Goal: Check status: Check status

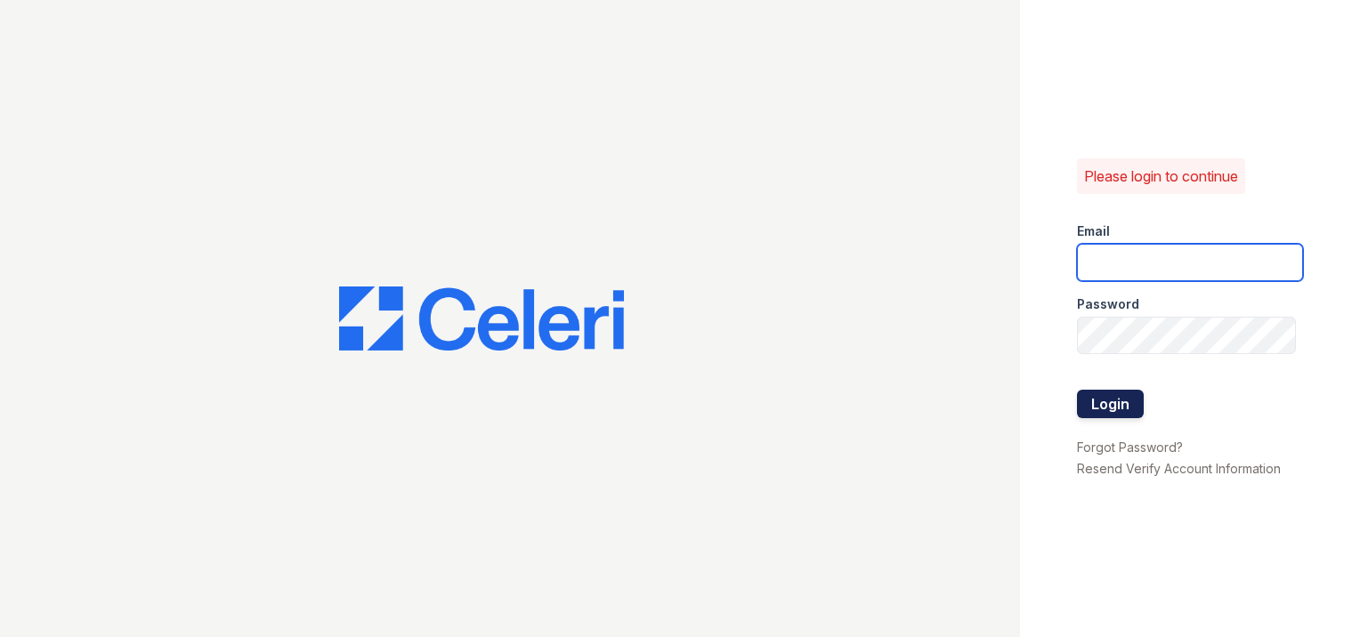
type input "Kash.Lang@bridgepm.com"
click at [1091, 399] on button "Login" at bounding box center [1110, 404] width 67 height 28
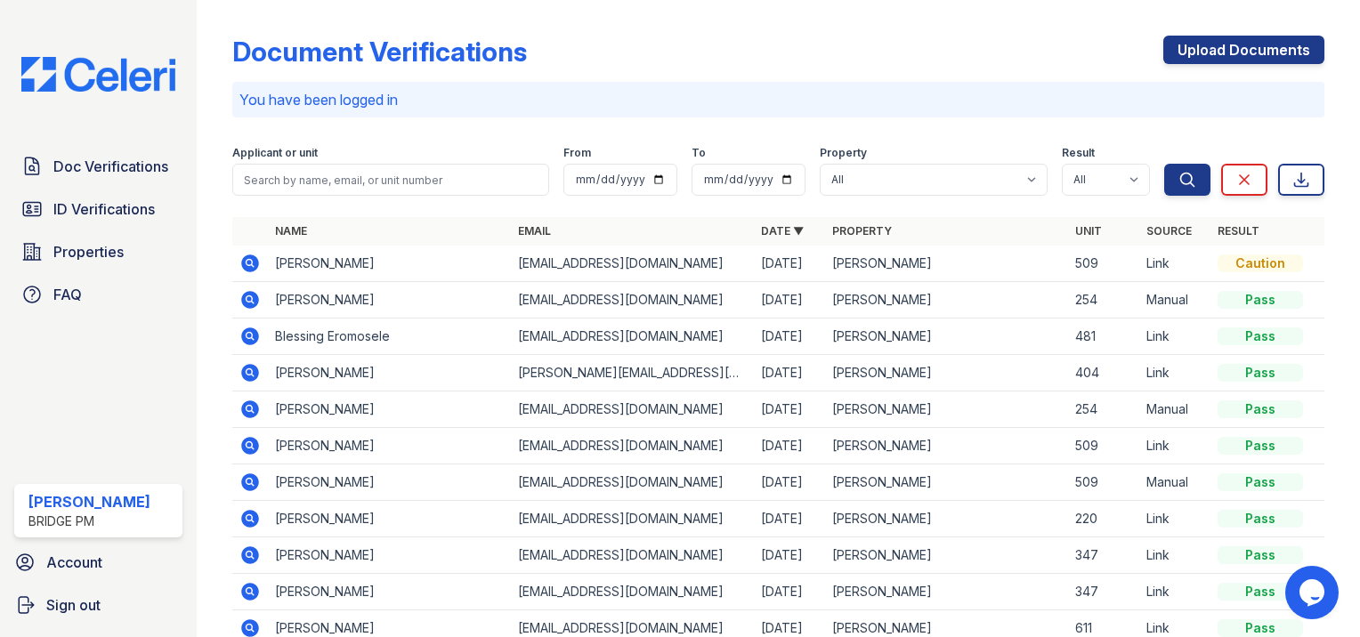
click at [249, 267] on icon at bounding box center [250, 264] width 18 height 18
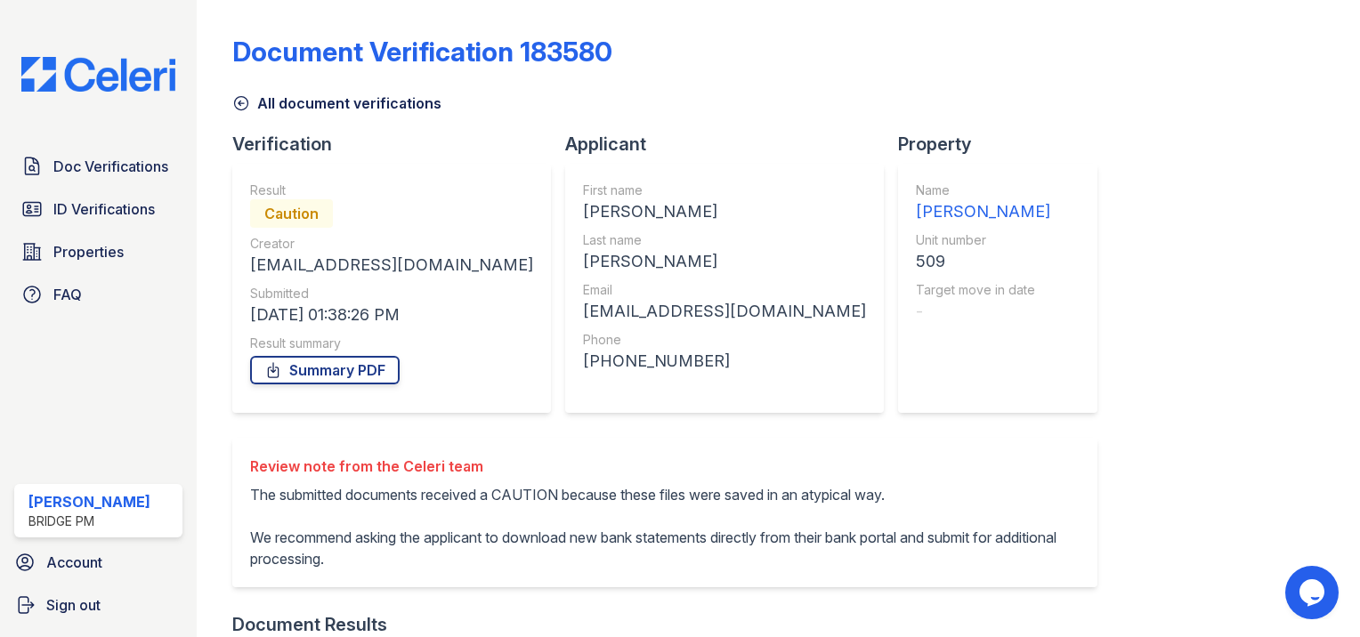
scroll to position [361, 0]
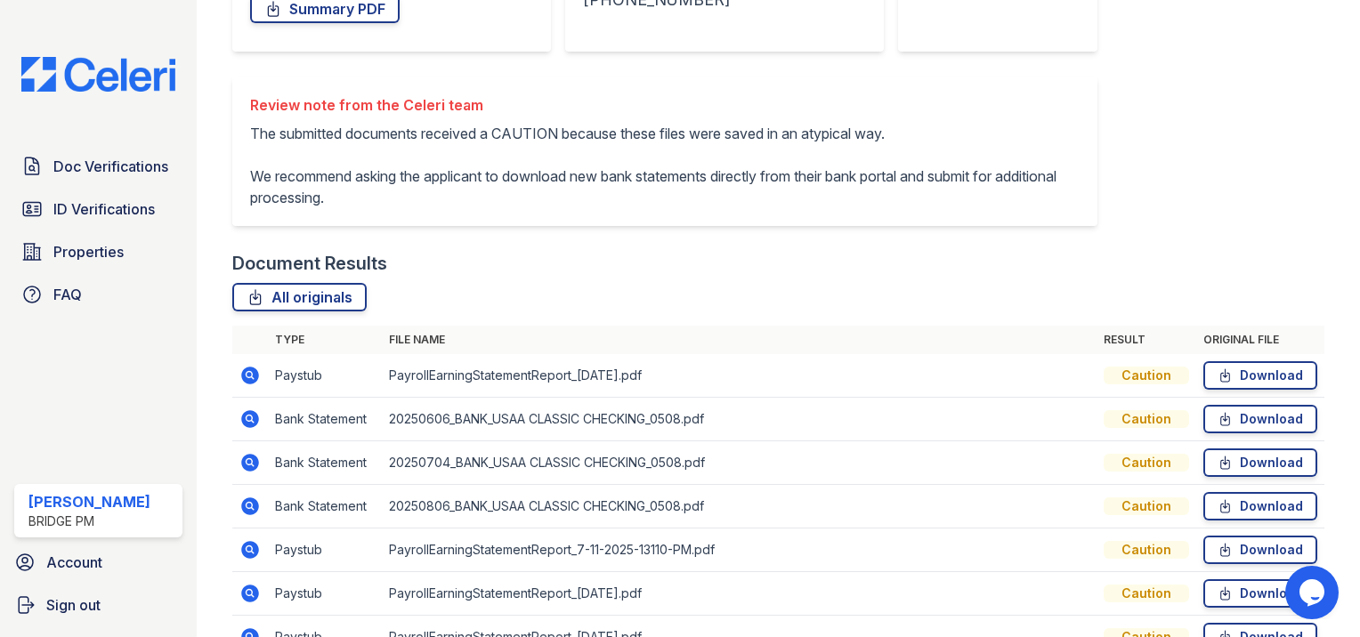
click at [257, 389] on td at bounding box center [250, 376] width 36 height 44
click at [250, 381] on icon at bounding box center [250, 376] width 18 height 18
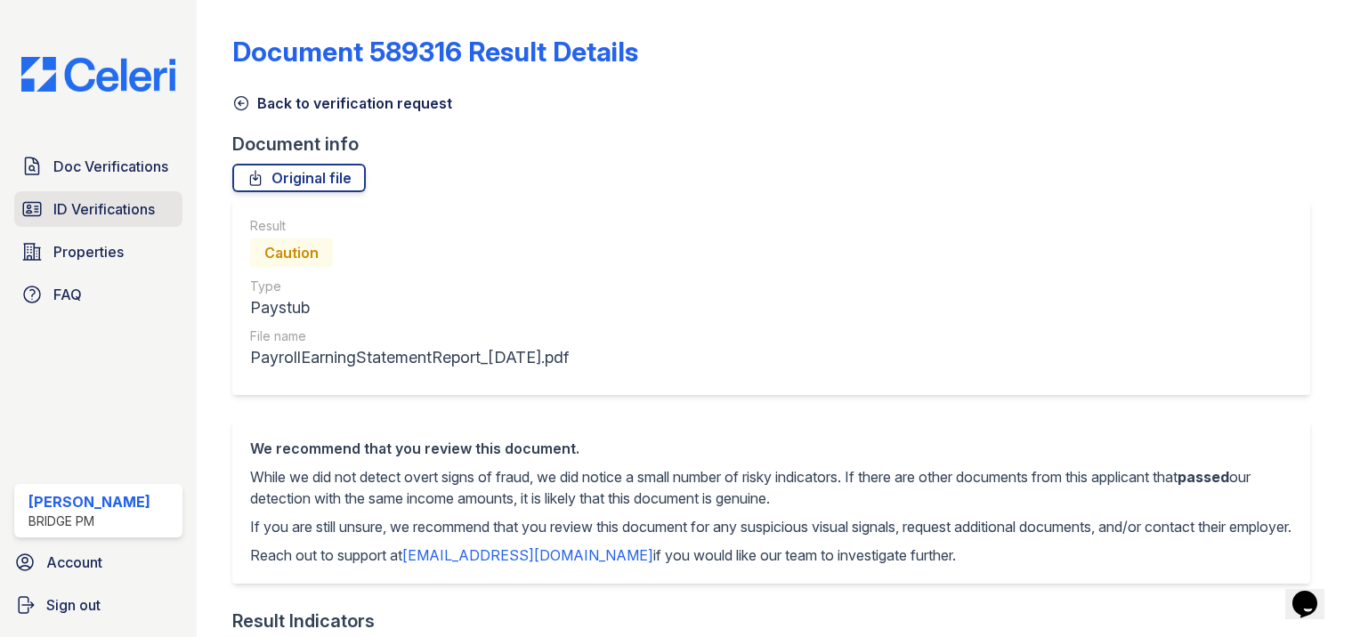
click at [114, 215] on span "ID Verifications" at bounding box center [103, 209] width 101 height 21
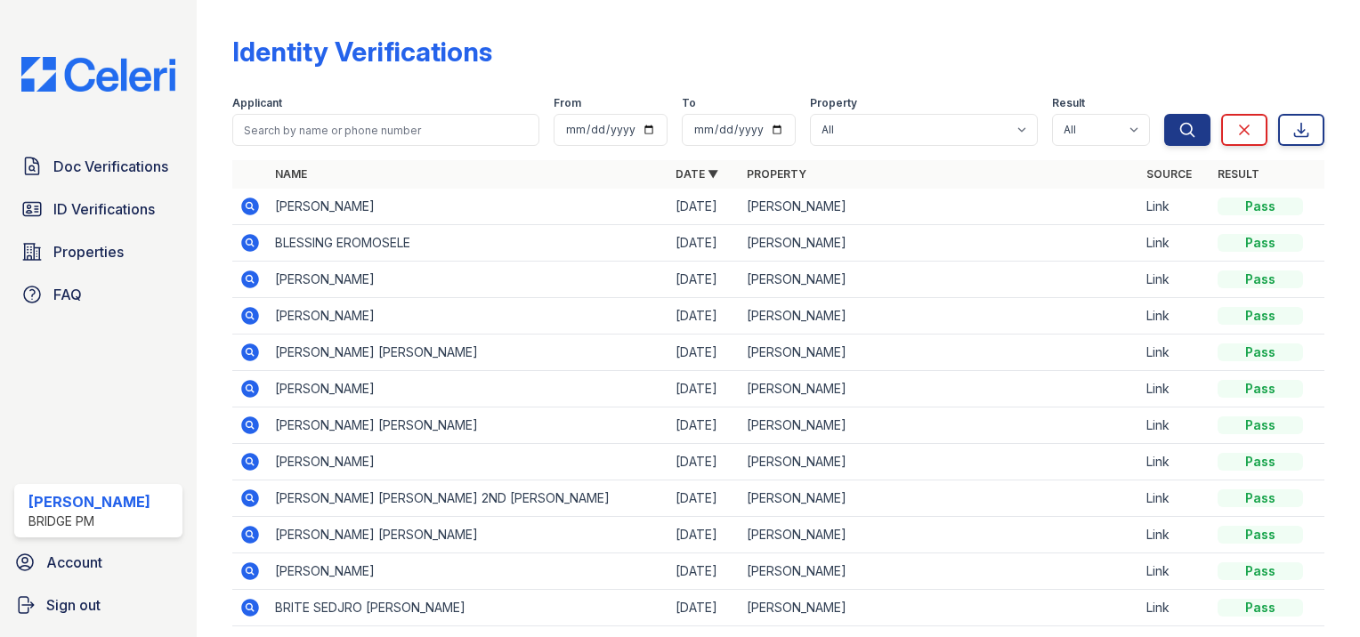
click at [251, 428] on icon at bounding box center [250, 426] width 18 height 18
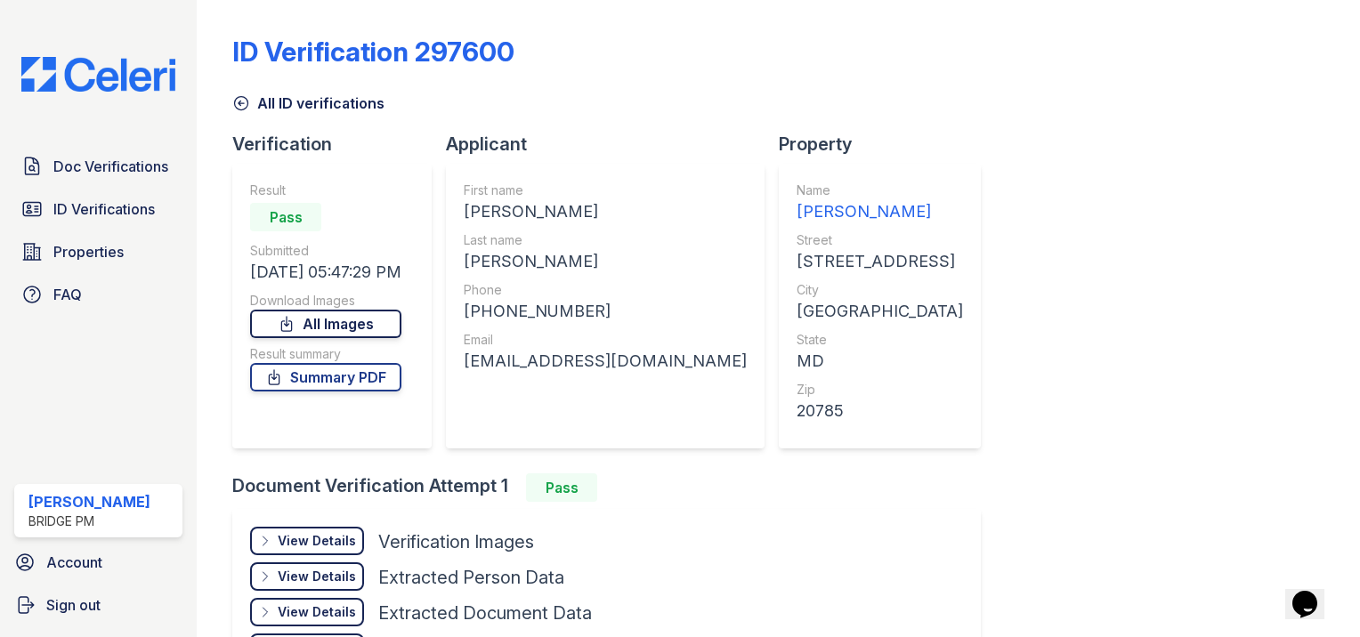
click at [363, 337] on link "All Images" at bounding box center [325, 324] width 151 height 28
click at [235, 101] on icon at bounding box center [241, 103] width 13 height 13
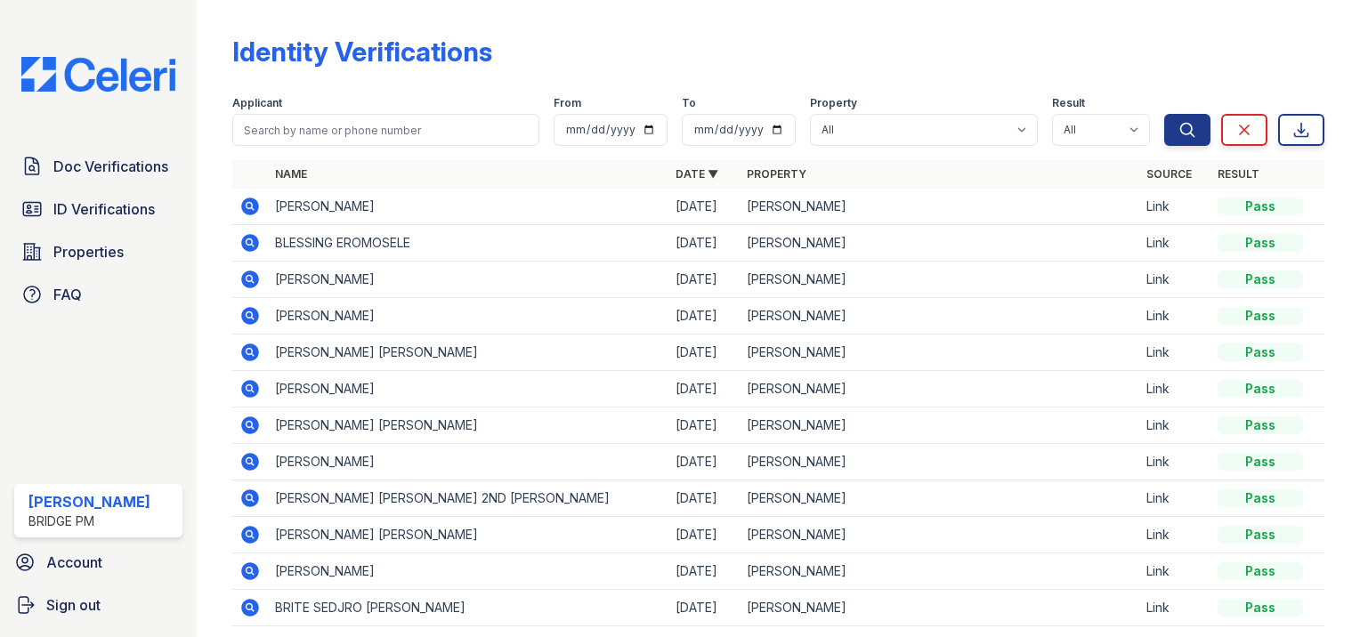
click at [256, 392] on icon at bounding box center [250, 389] width 18 height 18
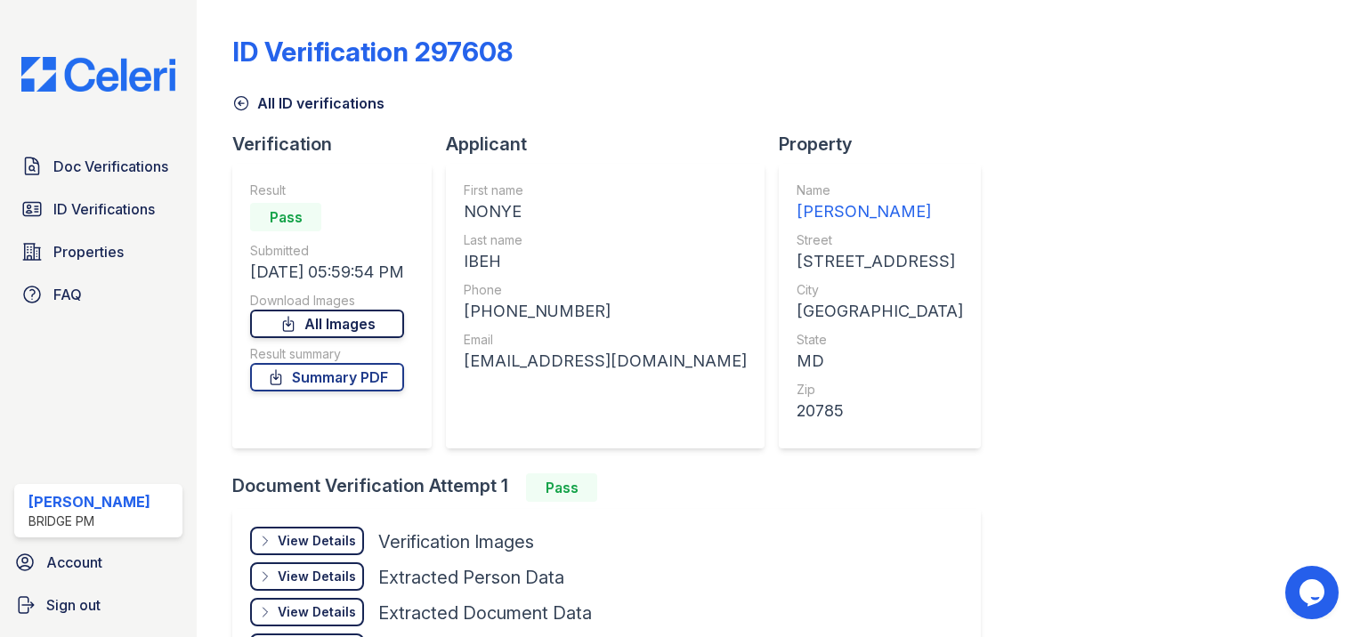
click at [352, 321] on link "All Images" at bounding box center [327, 324] width 154 height 28
click at [97, 175] on span "Doc Verifications" at bounding box center [110, 166] width 115 height 21
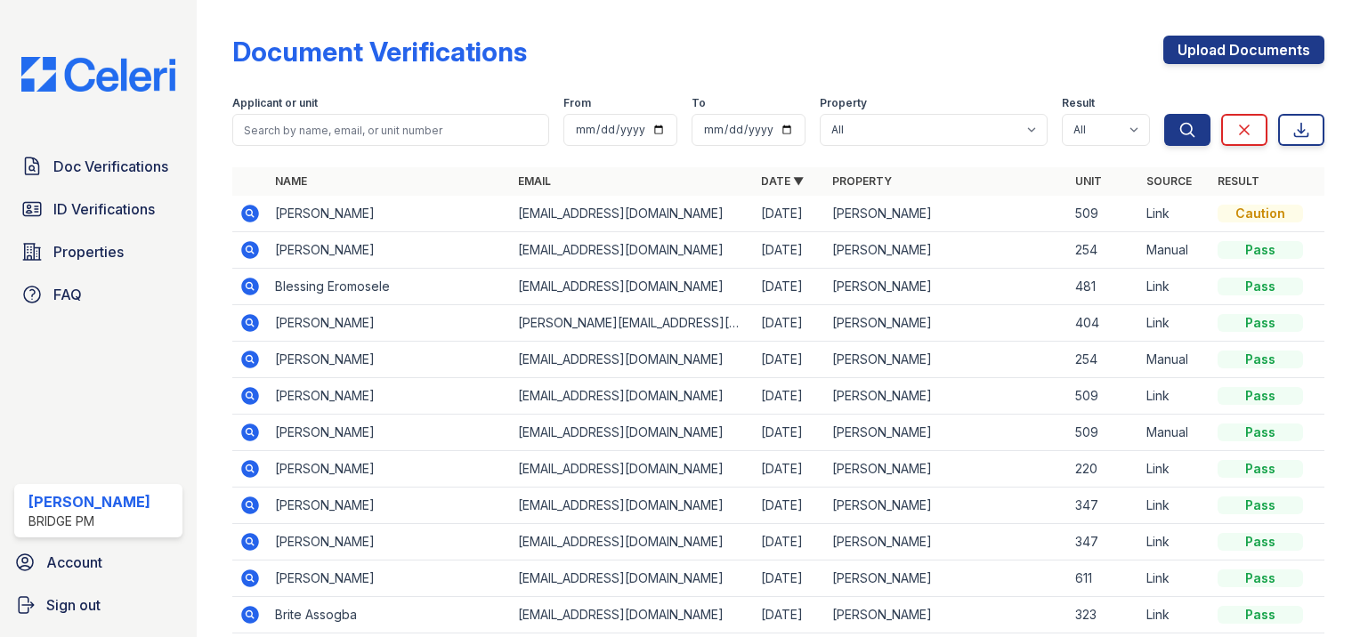
click at [252, 398] on icon at bounding box center [250, 396] width 18 height 18
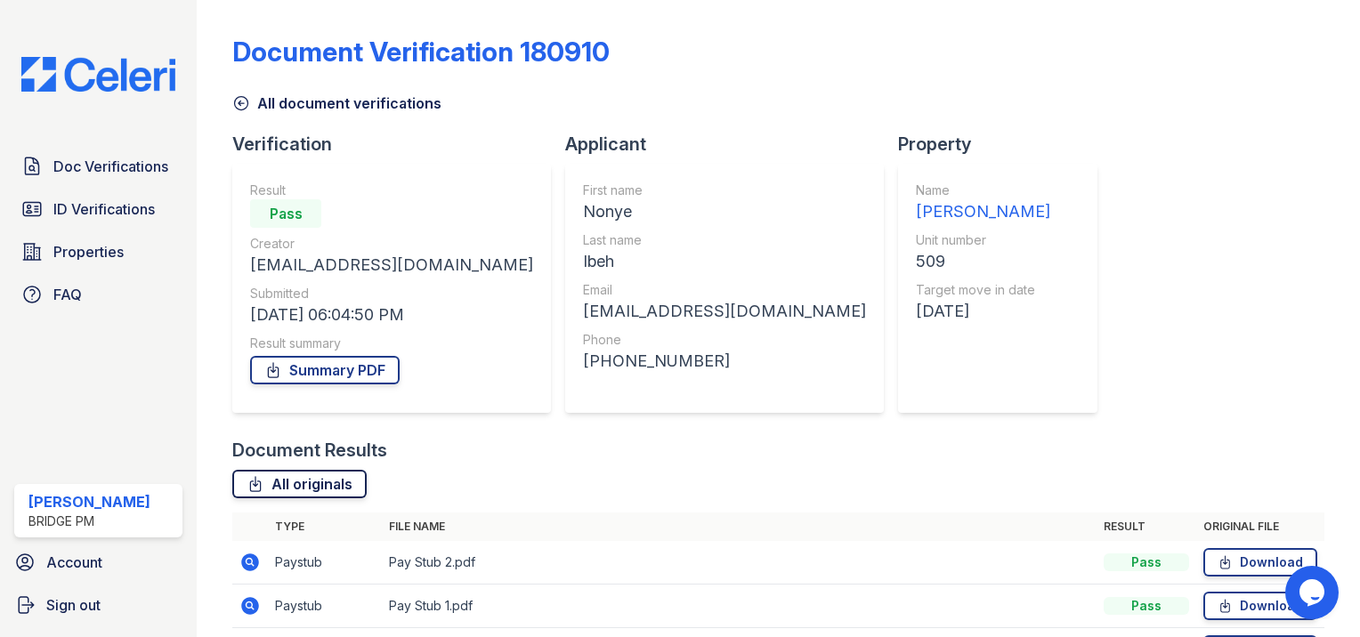
click at [283, 482] on link "All originals" at bounding box center [299, 484] width 134 height 28
click at [255, 100] on link "All document verifications" at bounding box center [336, 103] width 209 height 21
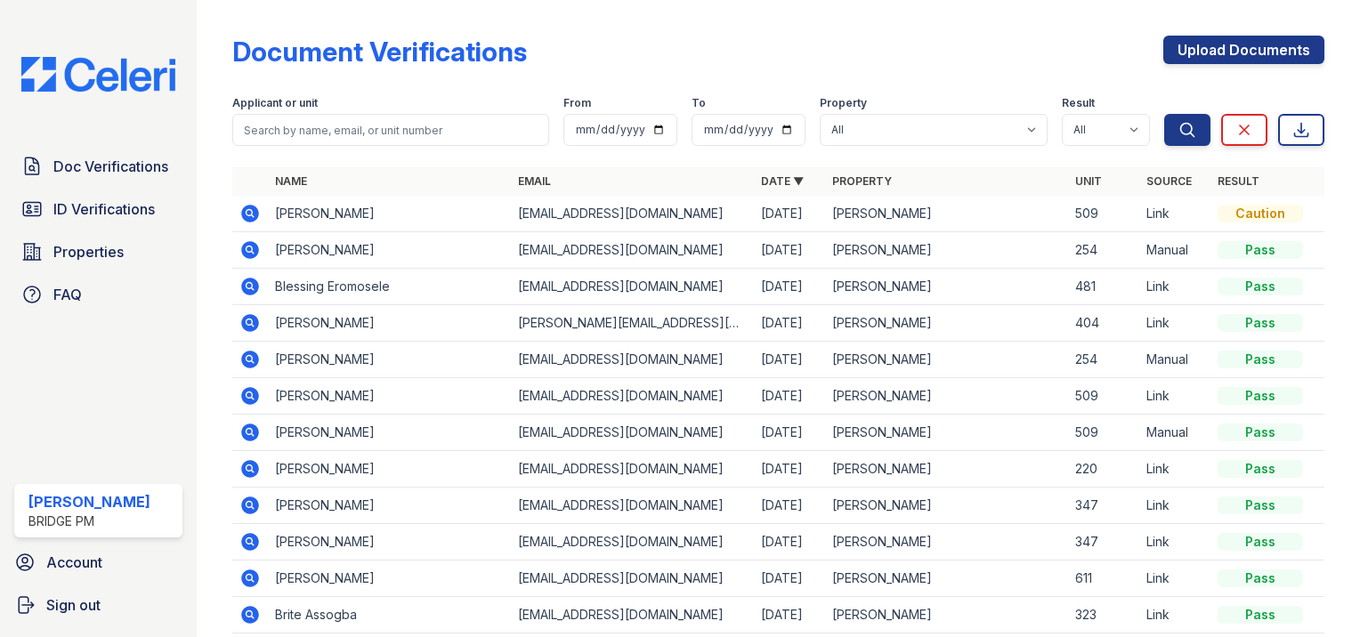
click at [256, 431] on icon at bounding box center [250, 433] width 18 height 18
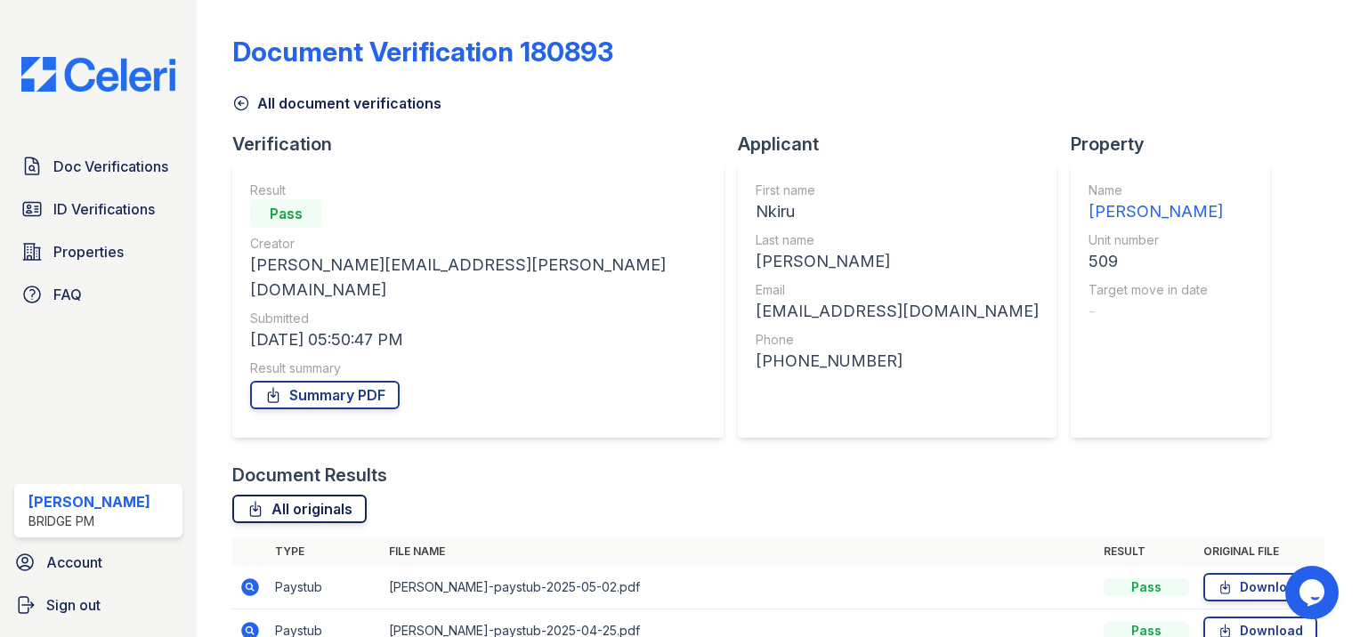
click at [288, 495] on link "All originals" at bounding box center [299, 509] width 134 height 28
